Goal: Task Accomplishment & Management: Manage account settings

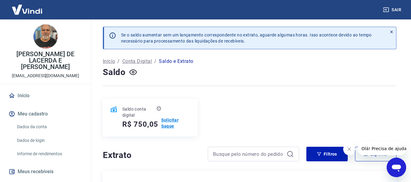
click at [165, 125] on p "Solicitar Saque" at bounding box center [175, 123] width 29 height 12
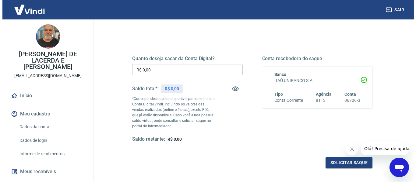
scroll to position [91, 0]
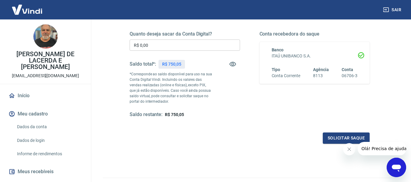
click at [194, 47] on input "R$ 0,00" at bounding box center [185, 45] width 110 height 11
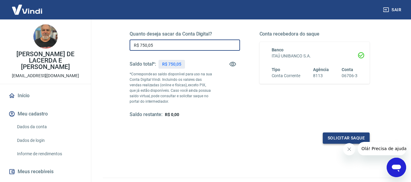
type input "R$ 750,05"
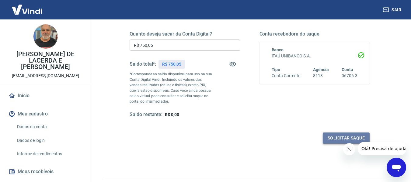
click at [334, 139] on button "Solicitar saque" at bounding box center [346, 138] width 47 height 11
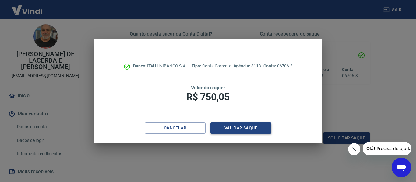
click at [233, 132] on button "Validar saque" at bounding box center [240, 128] width 61 height 11
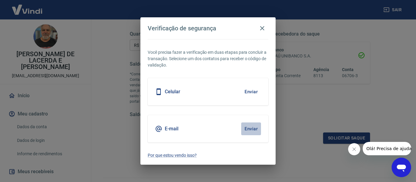
click at [252, 129] on button "Enviar" at bounding box center [251, 129] width 20 height 13
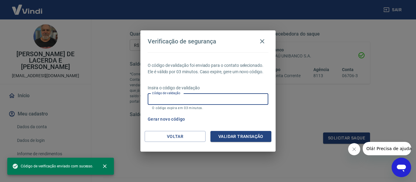
click at [211, 103] on input "Código de validação" at bounding box center [208, 99] width 120 height 11
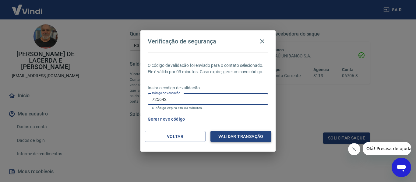
type input "725642"
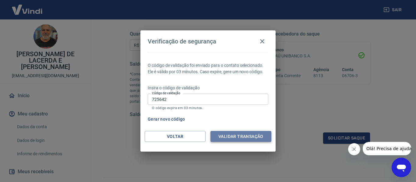
click at [228, 139] on button "Validar transação" at bounding box center [240, 136] width 61 height 11
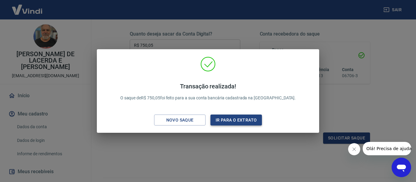
click at [227, 119] on button "Ir para o extrato" at bounding box center [235, 120] width 51 height 11
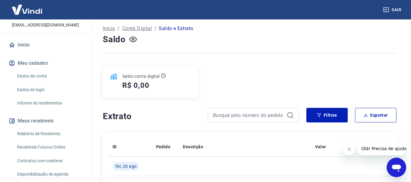
scroll to position [53, 0]
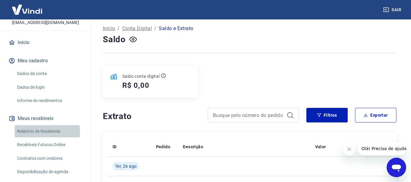
click at [44, 126] on link "Relatório de Recebíveis" at bounding box center [49, 131] width 69 height 12
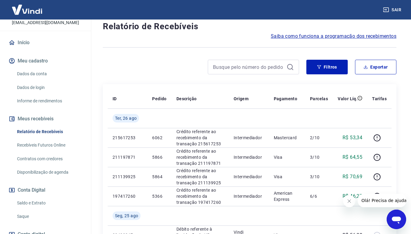
scroll to position [23, 0]
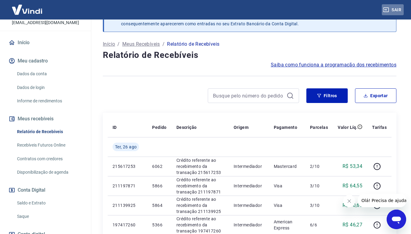
click at [394, 9] on button "Sair" at bounding box center [393, 9] width 22 height 11
